Goal: Information Seeking & Learning: Find specific fact

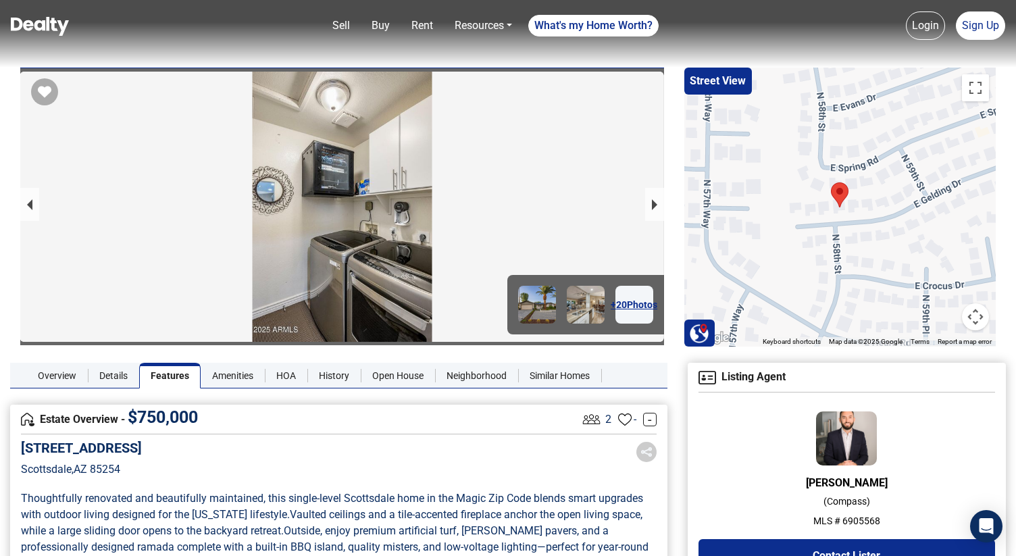
scroll to position [636, 0]
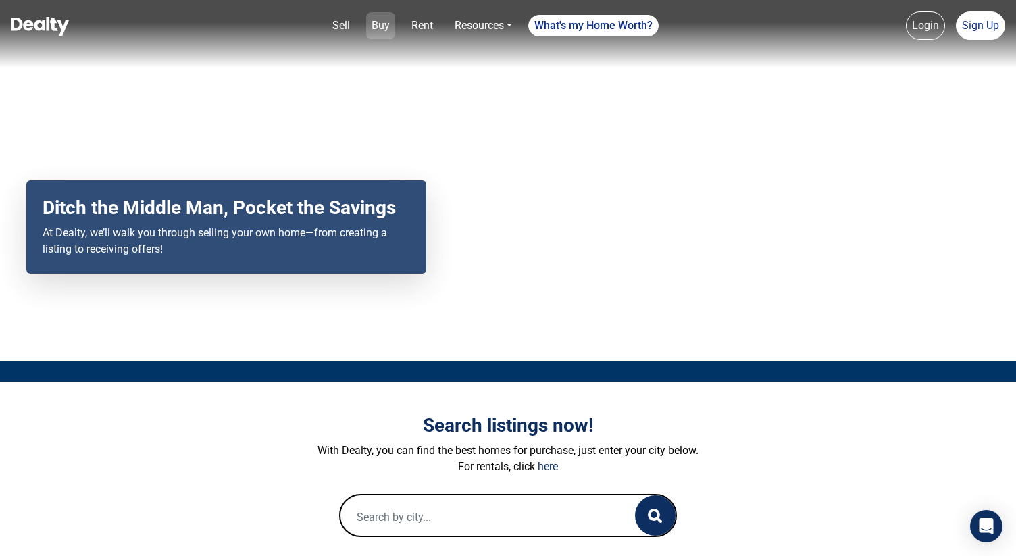
click at [374, 38] on link "Buy" at bounding box center [380, 25] width 29 height 27
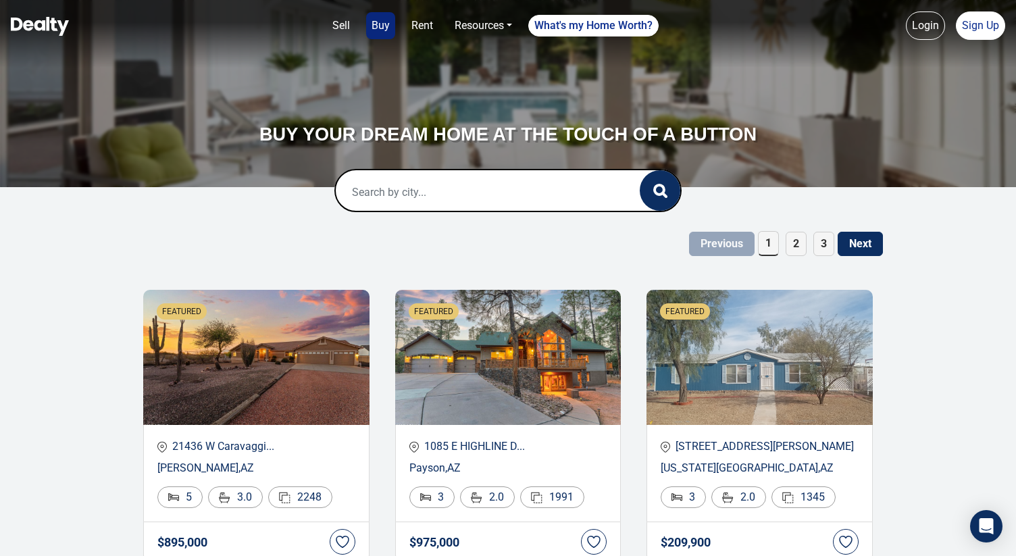
click at [498, 202] on input "text" at bounding box center [474, 191] width 276 height 43
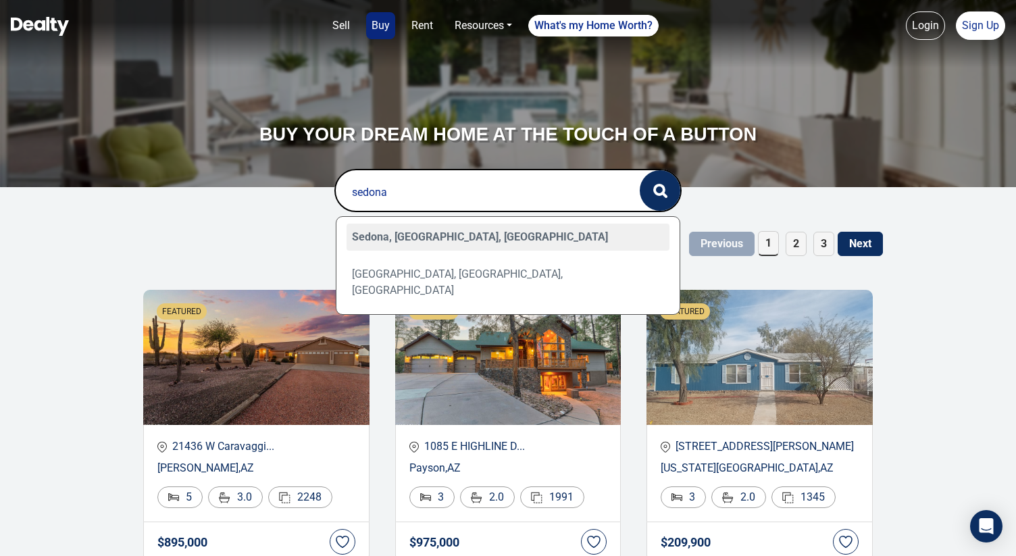
click at [488, 241] on div "Sedona, AZ, USA" at bounding box center [509, 237] width 324 height 27
type input "Sedona, AZ, USA"
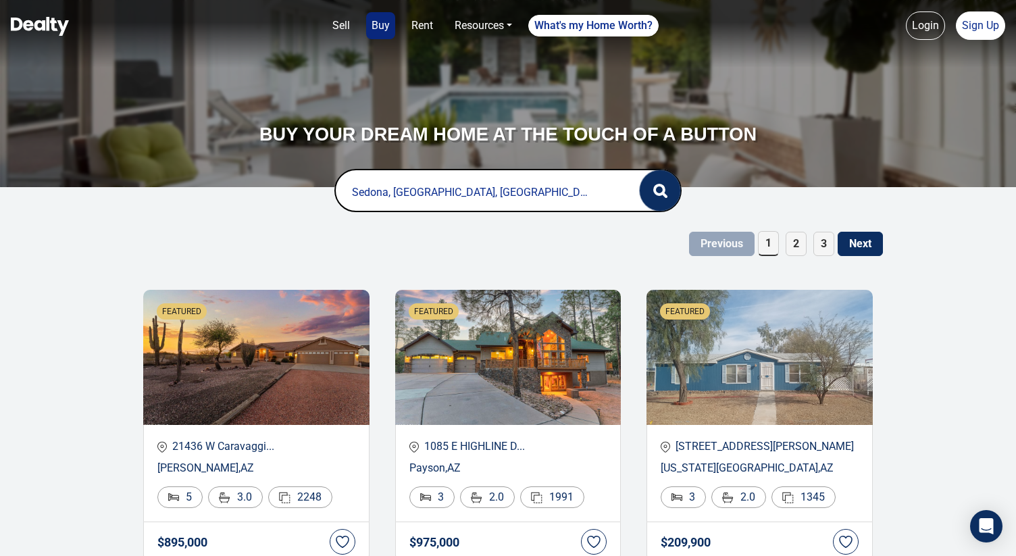
click at [659, 206] on button "button" at bounding box center [660, 190] width 41 height 41
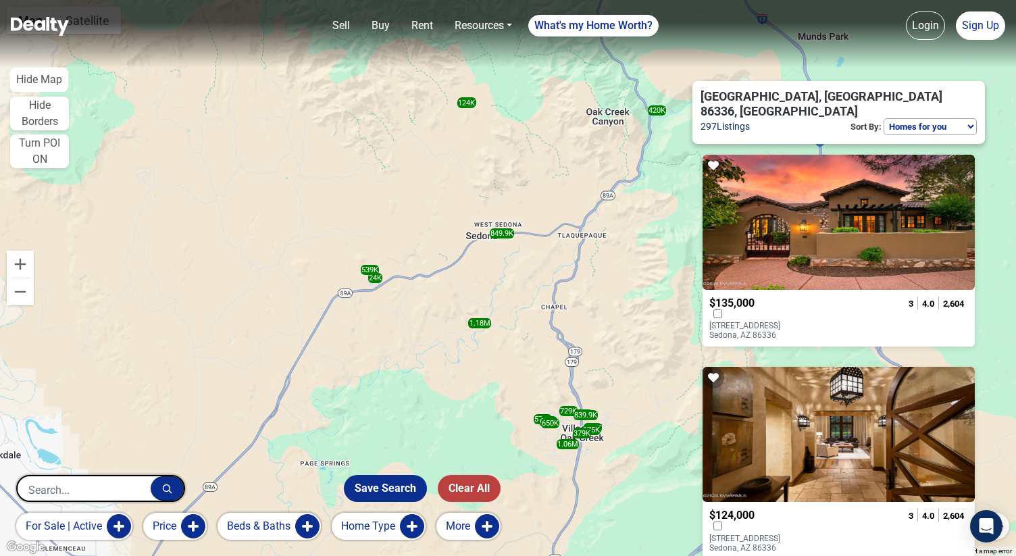
click at [925, 118] on select "Homes for you Price (Low to High) Price (High to Low) Newest" at bounding box center [929, 126] width 93 height 17
select select "newest"
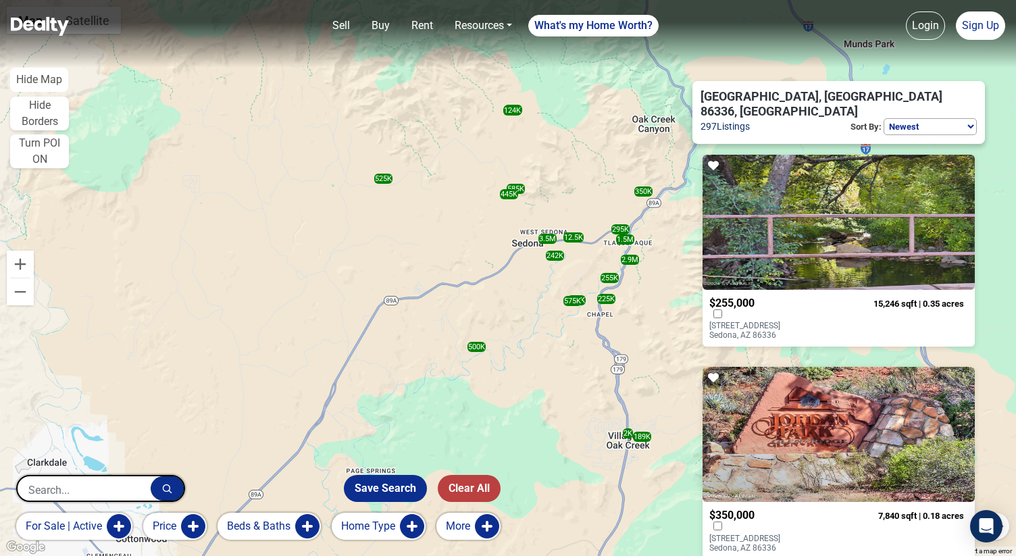
click at [798, 321] on p "5 Ranch House Circle Sedona, AZ 86336" at bounding box center [763, 330] width 109 height 19
click at [467, 532] on button "More" at bounding box center [468, 526] width 64 height 27
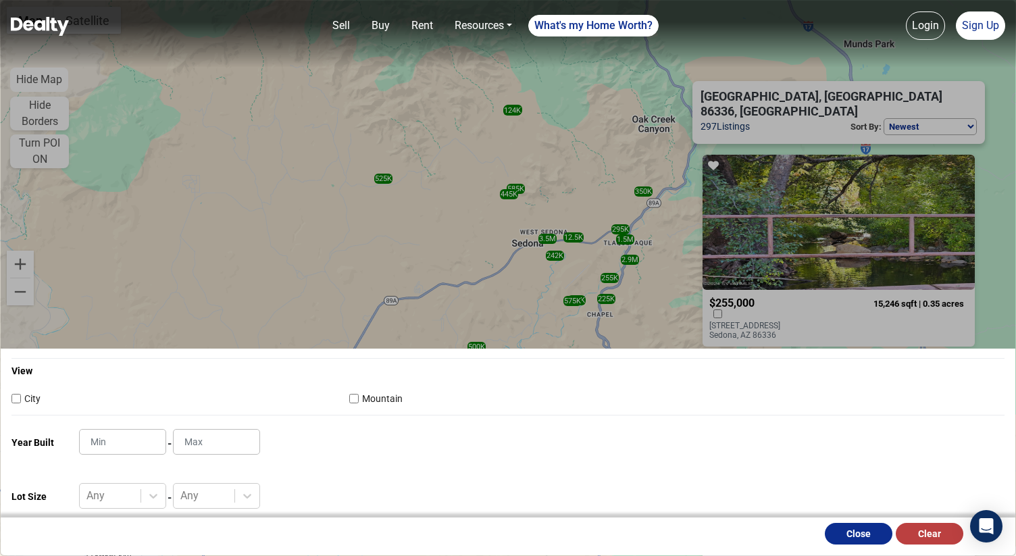
scroll to position [455, 0]
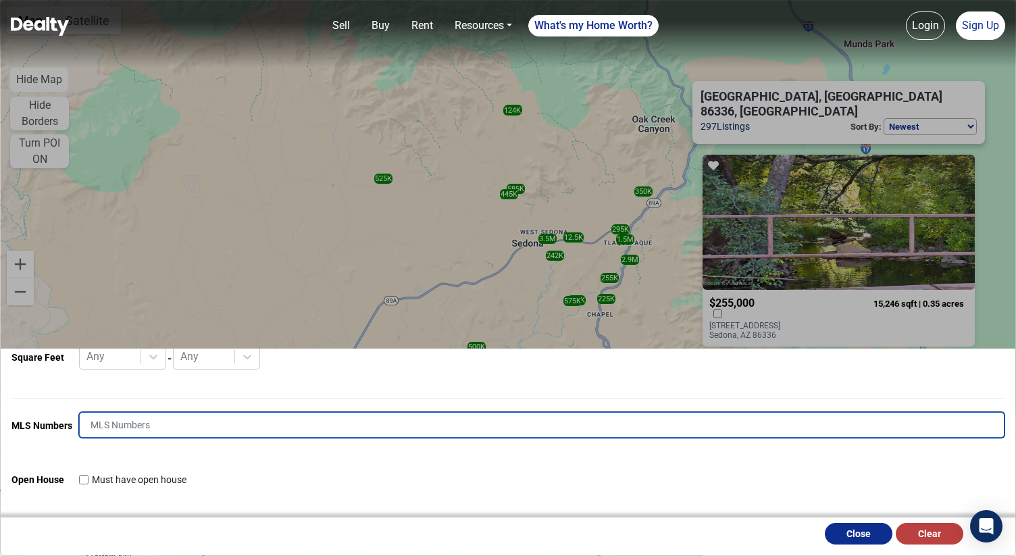
click at [219, 432] on input "text" at bounding box center [541, 425] width 925 height 26
paste input "537303"
type input "537303"
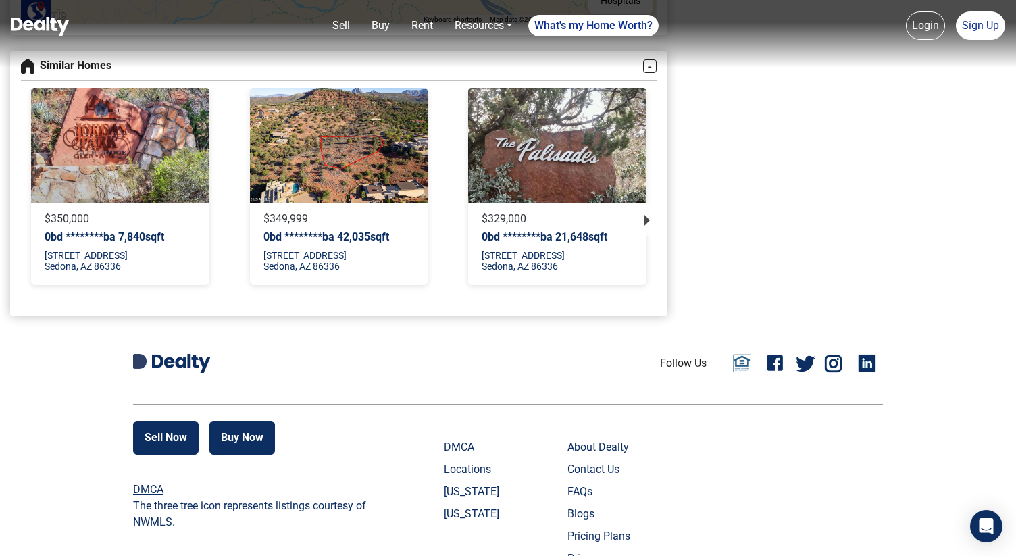
scroll to position [1761, 0]
click at [375, 230] on p "0bd ********ba 42,035sqft" at bounding box center [338, 236] width 151 height 13
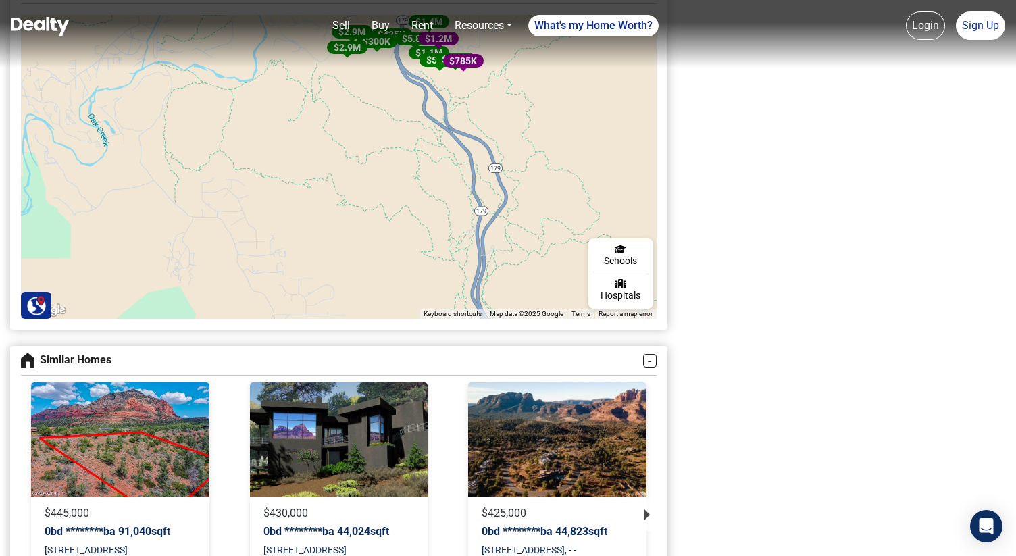
scroll to position [1583, 0]
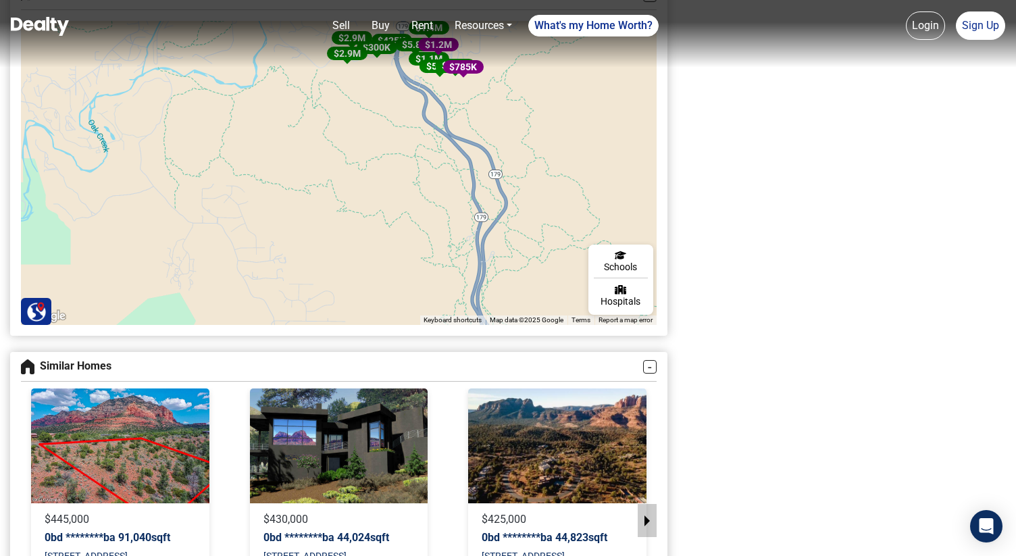
click at [644, 506] on button "next slide / item" at bounding box center [647, 520] width 19 height 33
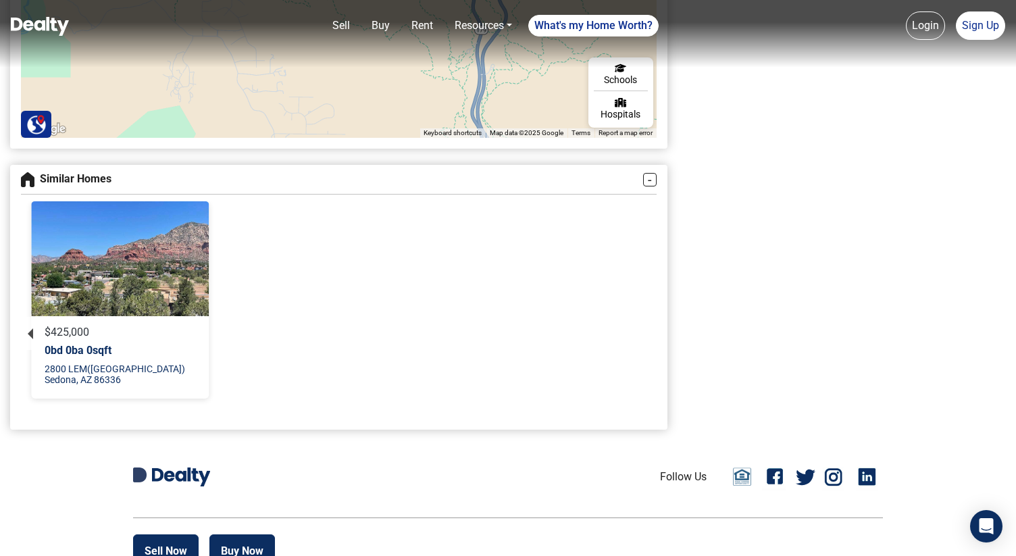
scroll to position [1896, 0]
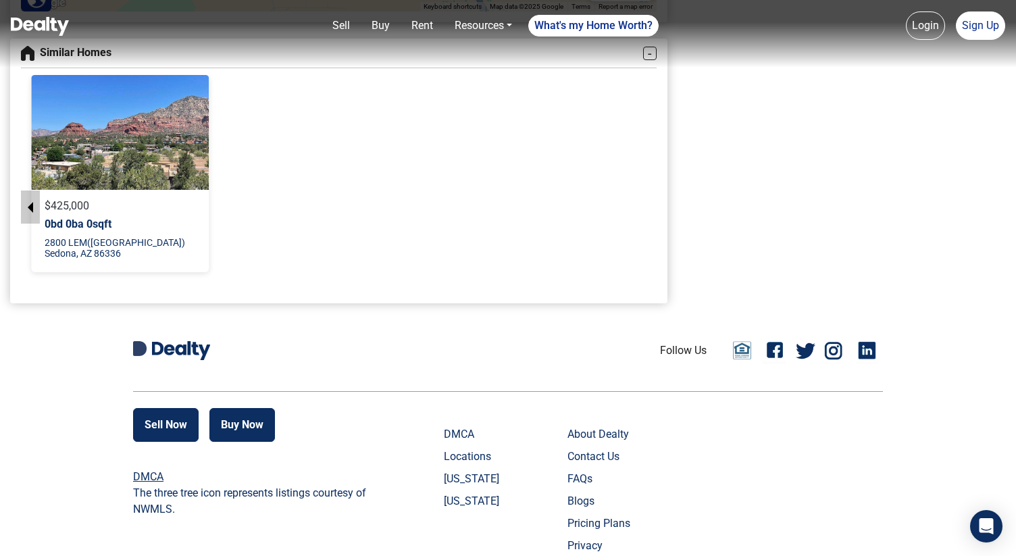
click at [30, 195] on button "previous slide / item" at bounding box center [30, 206] width 19 height 33
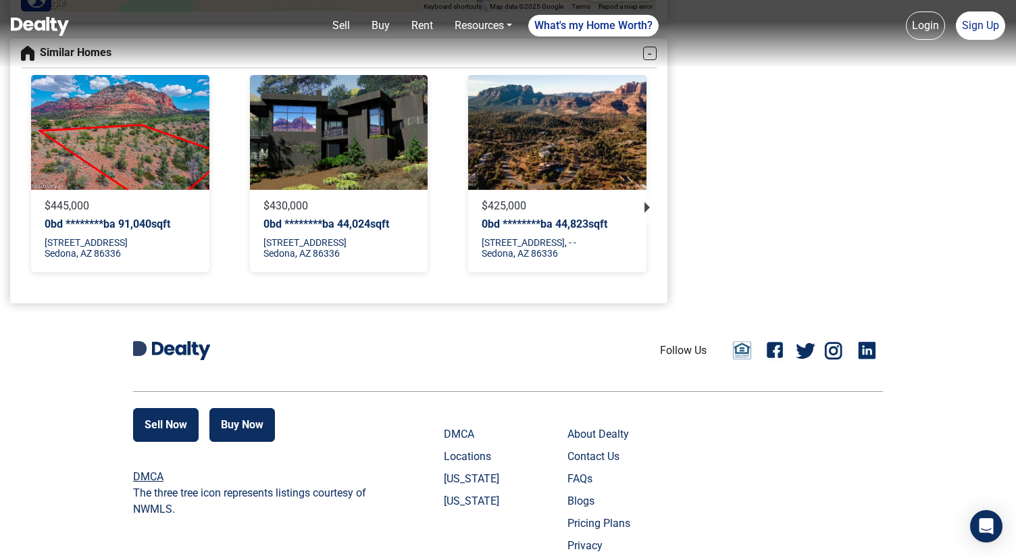
click at [355, 237] on p "1029 S Palisades South D Sedona, AZ 86336" at bounding box center [338, 248] width 151 height 22
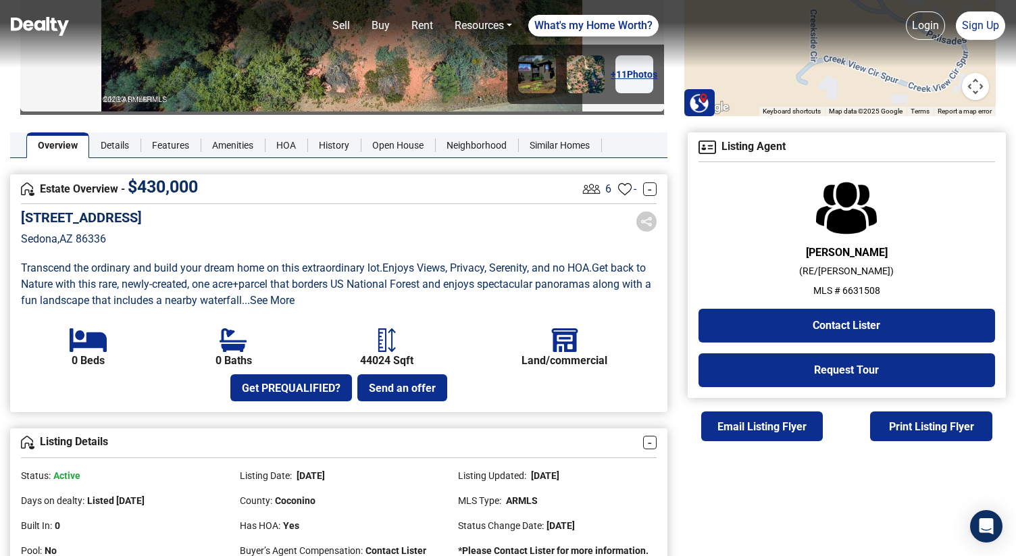
scroll to position [230, 0]
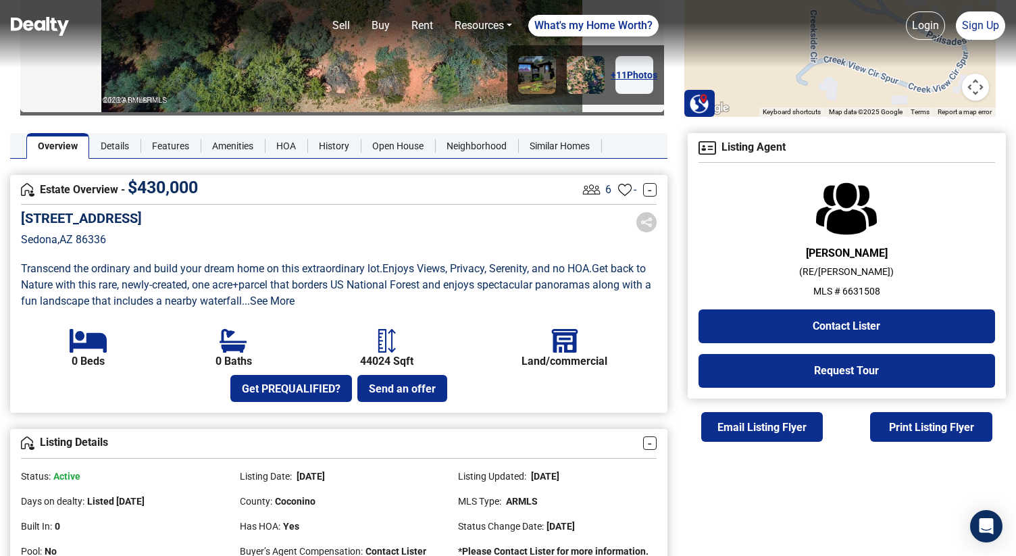
click at [825, 287] on p "MLS # 6631508" at bounding box center [846, 291] width 297 height 14
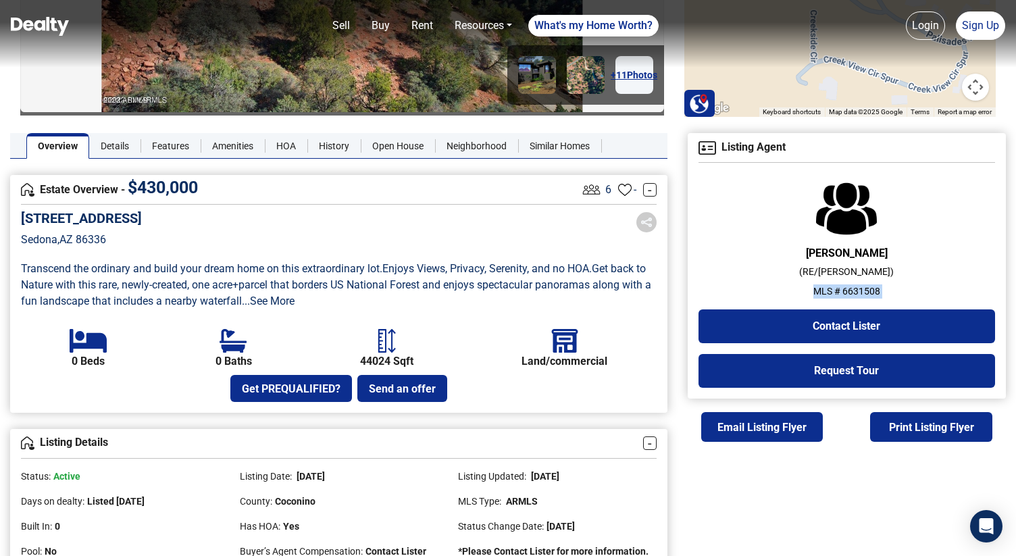
click at [825, 287] on p "MLS # 6631508" at bounding box center [846, 291] width 297 height 14
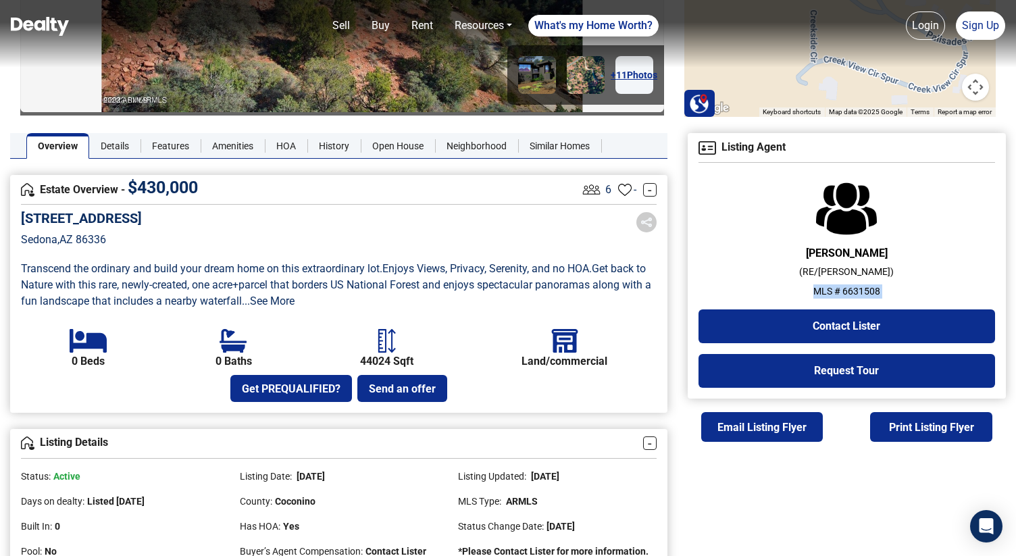
click at [825, 287] on p "MLS # 6631508" at bounding box center [846, 291] width 297 height 14
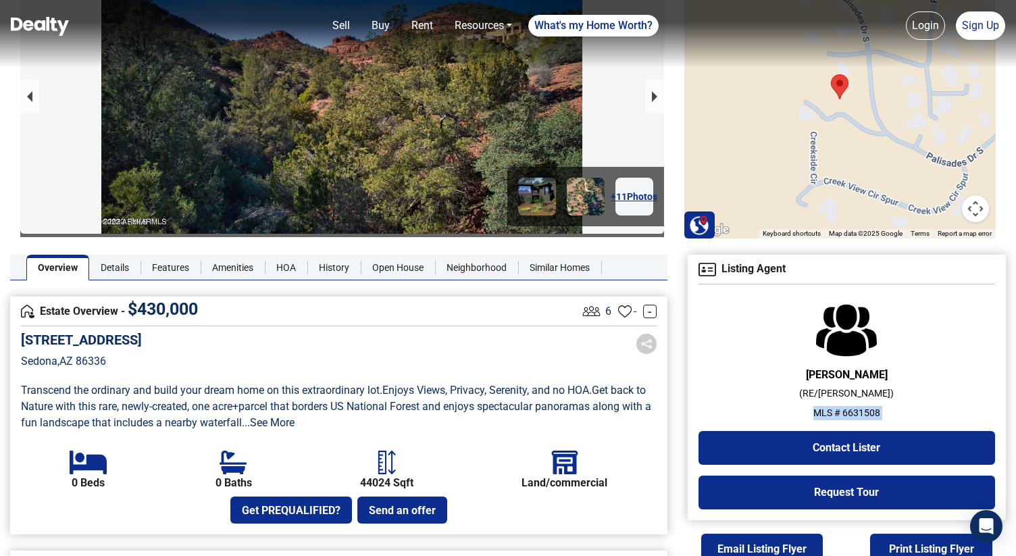
scroll to position [107, 0]
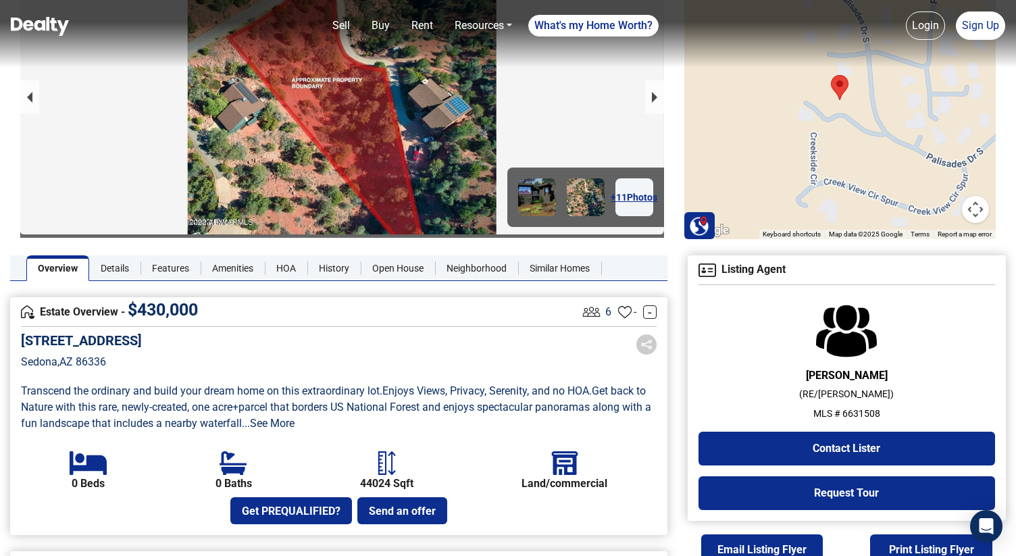
click at [142, 338] on h5 "1029 S Palisades South Drive, 31-32" at bounding box center [81, 340] width 121 height 16
copy h5 "1029 S Palisades South Drive, 31-32"
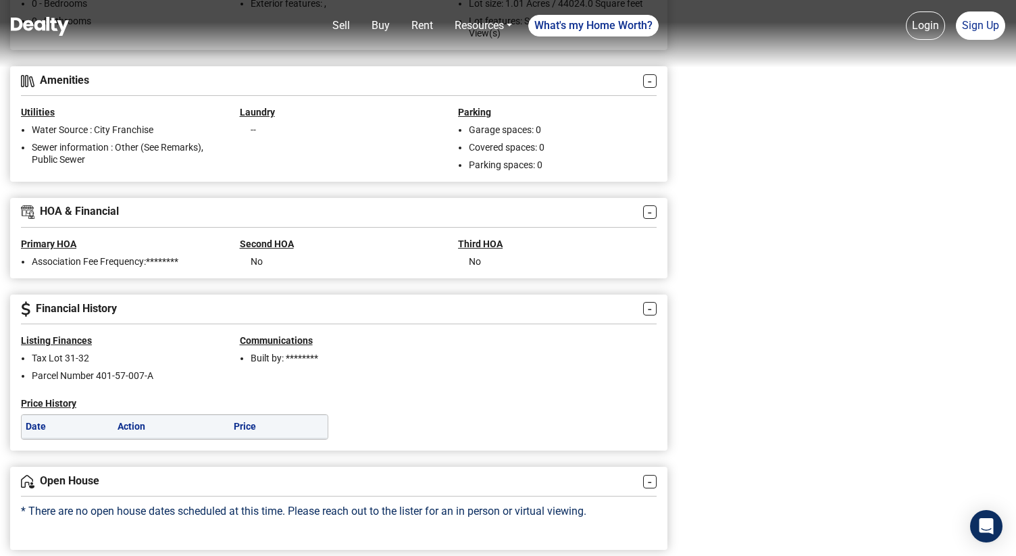
scroll to position [915, 0]
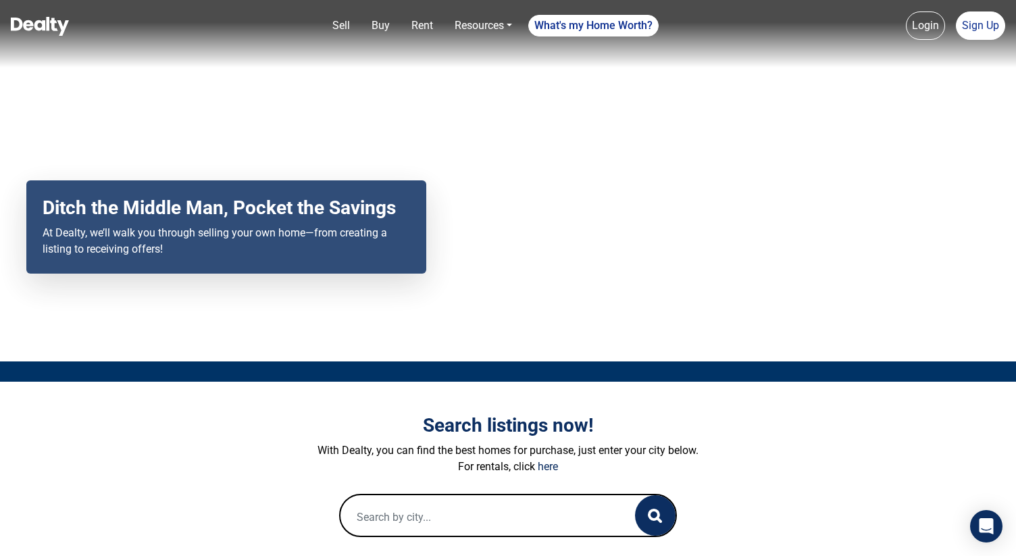
click at [397, 532] on input "text" at bounding box center [473, 516] width 267 height 43
paste input "https://www.zillow.com/homedetails/25-Cibola-Dr-Sedona-AZ-86336/7380276_zpid/?a…"
type input "https://www.zillow.com/homedetails/25-Cibola-Dr-Sedona-AZ-86336/7380276_zpid/?a…"
paste input "25 Cibola Dr"
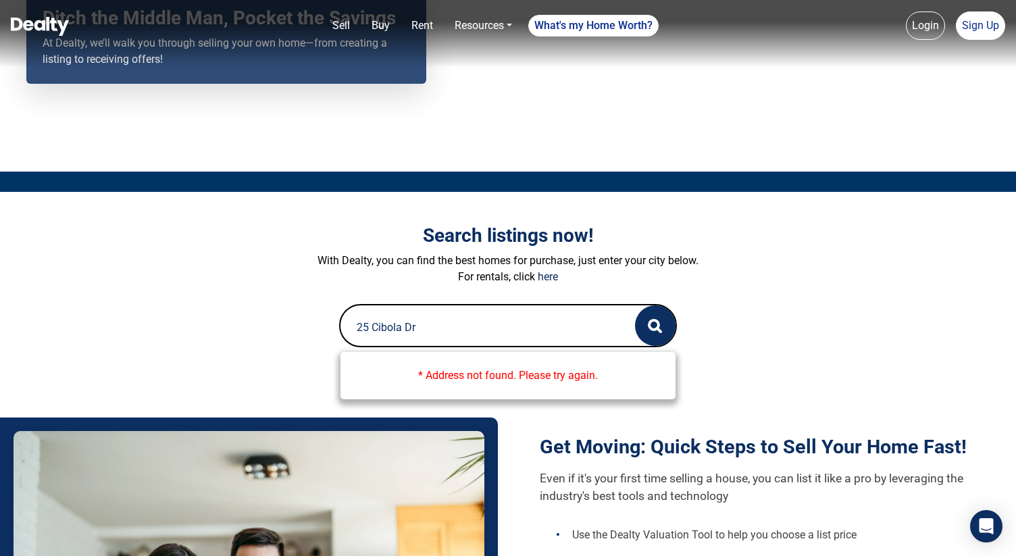
scroll to position [194, 0]
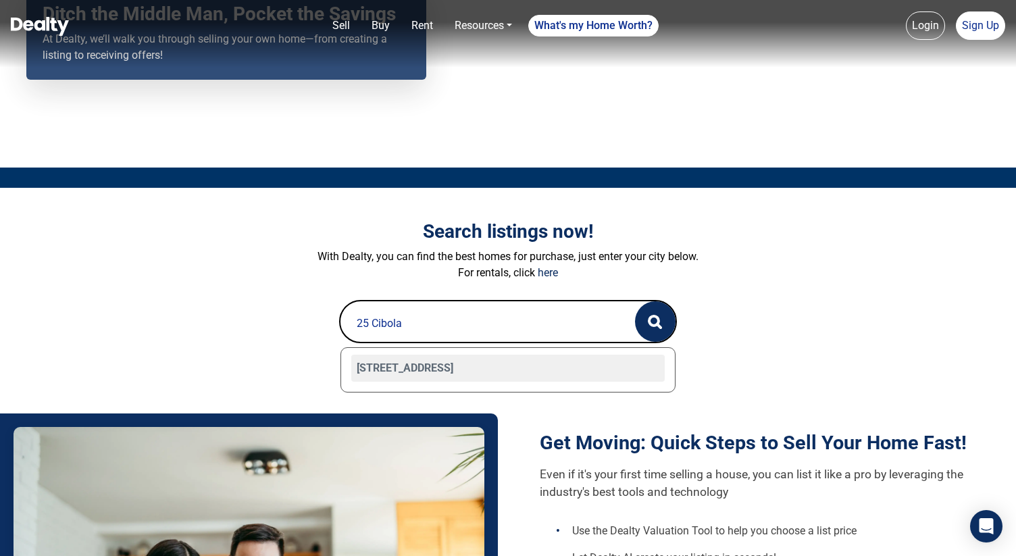
click at [498, 371] on div "25 Cibola Drive, Sedona, AZ 86336" at bounding box center [507, 368] width 313 height 27
type input "25 Cibola Drive, Sedona, AZ 86336"
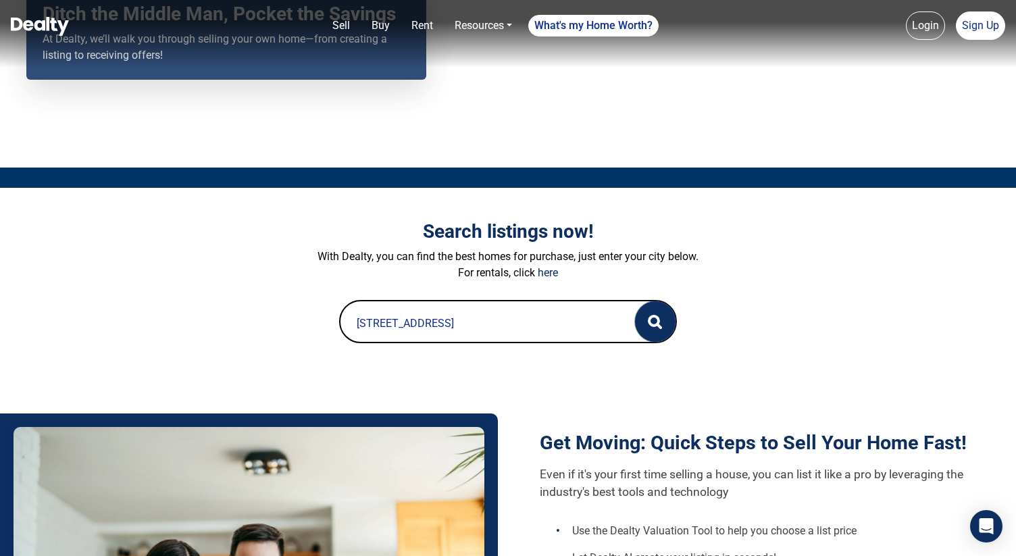
click at [647, 329] on button "button" at bounding box center [655, 321] width 41 height 41
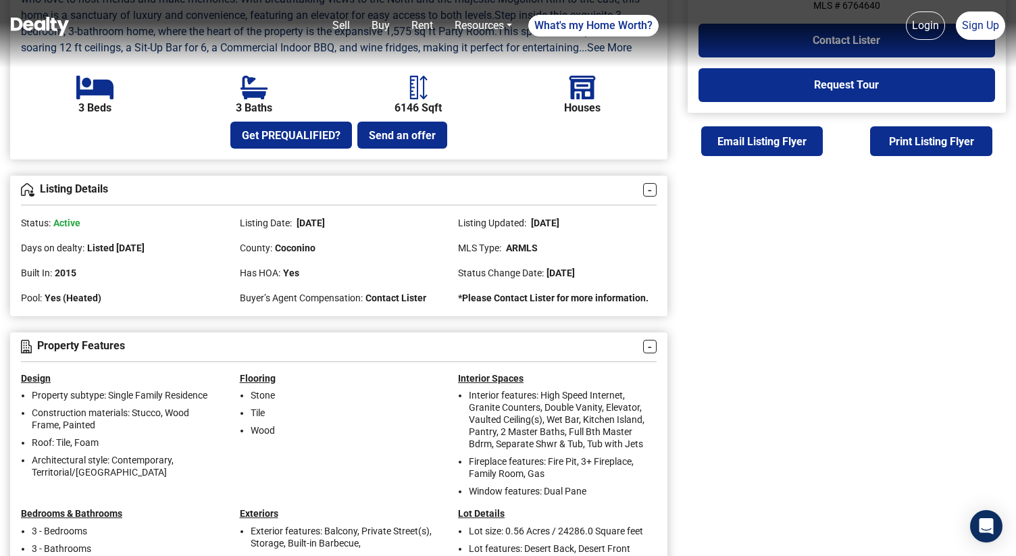
scroll to position [514, 0]
